Goal: Task Accomplishment & Management: Use online tool/utility

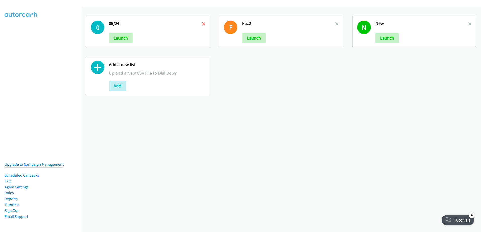
click at [202, 25] on icon at bounding box center [204, 25] width 4 height 4
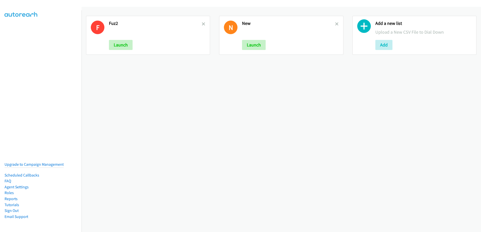
click at [202, 25] on icon at bounding box center [204, 25] width 4 height 4
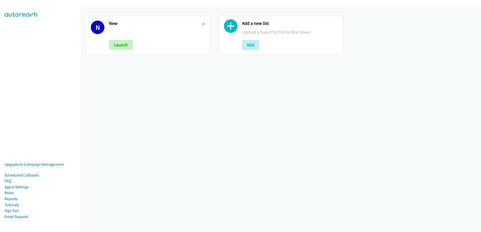
click at [202, 25] on icon at bounding box center [204, 25] width 4 height 4
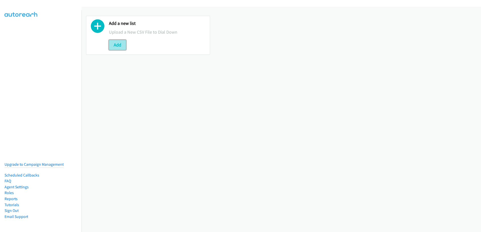
click at [114, 45] on button "Add" at bounding box center [117, 45] width 17 height 10
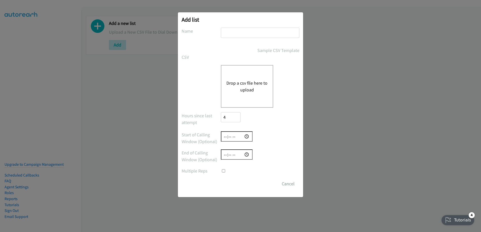
click at [256, 30] on input "text" at bounding box center [260, 33] width 78 height 10
type input "09/25 New"
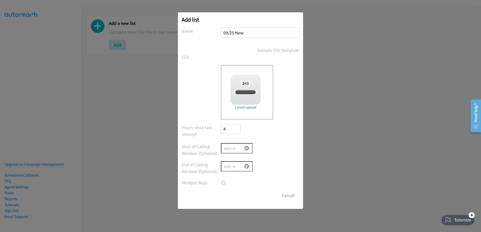
checkbox input "true"
click at [234, 196] on input "Save List" at bounding box center [234, 196] width 26 height 10
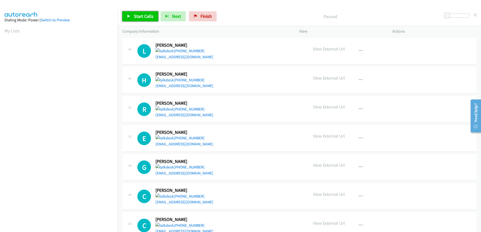
click at [143, 17] on span "Start Calls" at bounding box center [144, 16] width 20 height 6
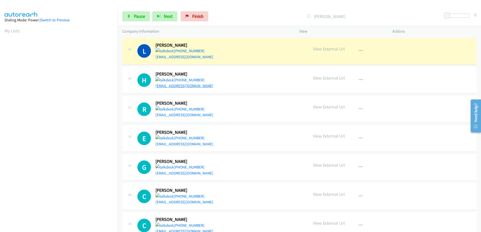
scroll to position [50, 0]
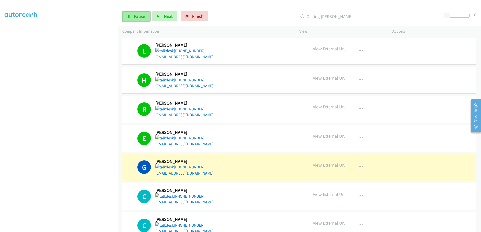
click at [138, 19] on link "Pause" at bounding box center [136, 16] width 28 height 10
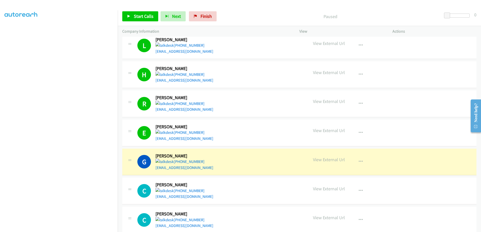
scroll to position [0, 0]
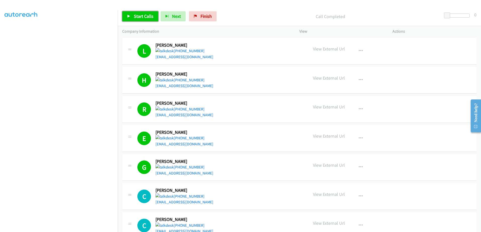
click at [132, 14] on link "Start Calls" at bounding box center [140, 16] width 36 height 10
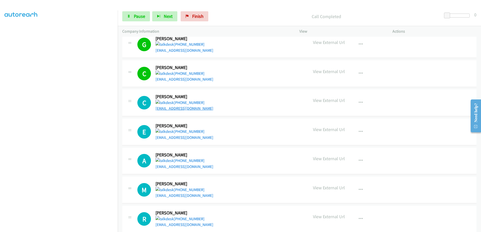
scroll to position [126, 0]
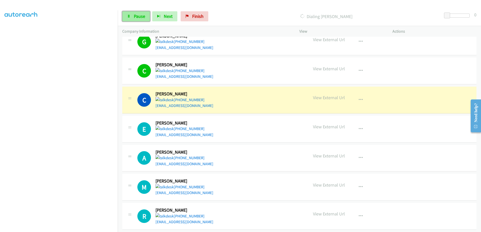
click at [130, 13] on link "Pause" at bounding box center [136, 16] width 28 height 10
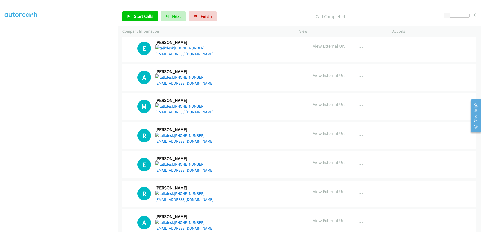
scroll to position [176, 0]
